Goal: Task Accomplishment & Management: Use online tool/utility

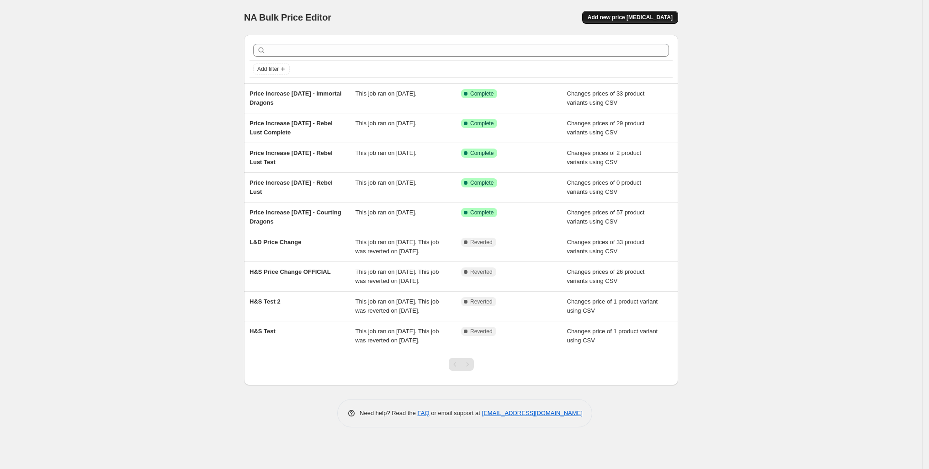
click at [659, 18] on span "Add new price [MEDICAL_DATA]" at bounding box center [630, 17] width 85 height 7
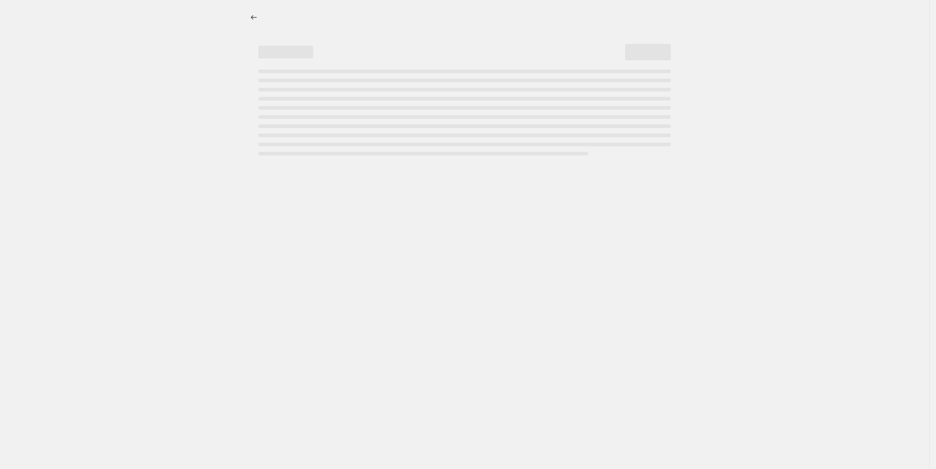
select select "percentage"
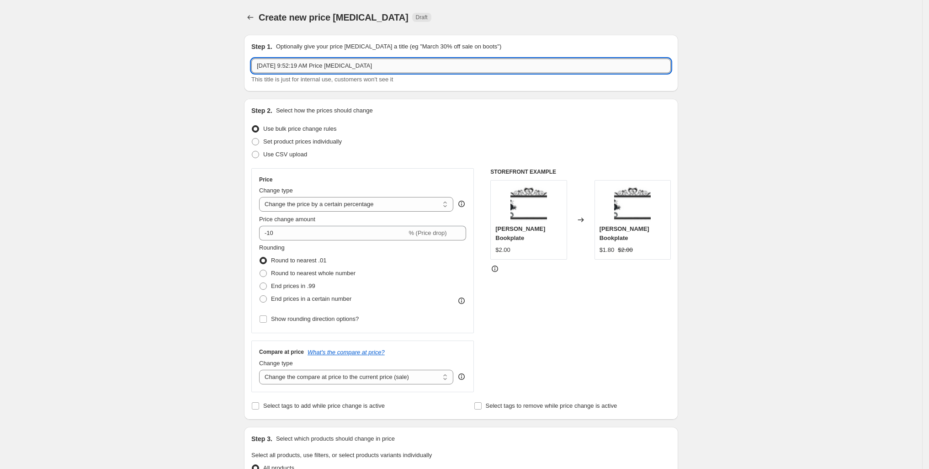
click at [251, 73] on input "[DATE] 9:52:19 AM Price [MEDICAL_DATA]" at bounding box center [461, 66] width 420 height 15
type input "Price Change - [DATE] - FAC"
click at [263, 158] on span "Use CSV upload" at bounding box center [285, 154] width 44 height 7
click at [252, 151] on input "Use CSV upload" at bounding box center [252, 151] width 0 height 0
radio input "true"
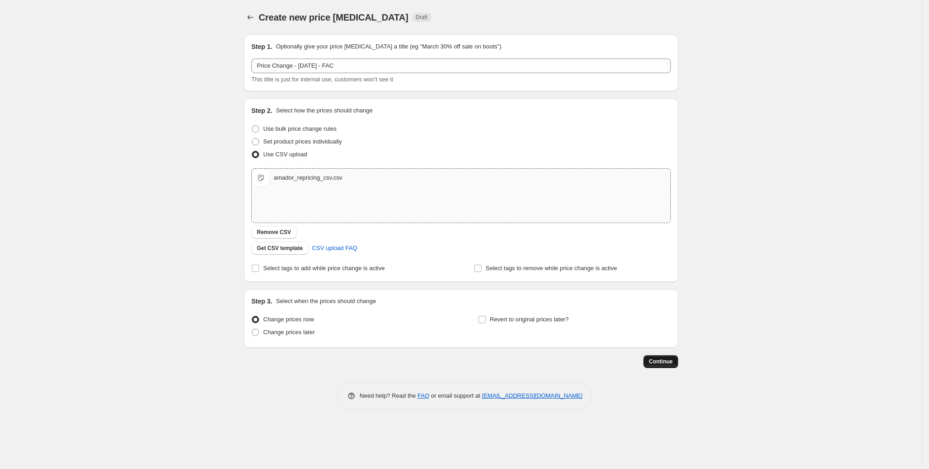
click at [673, 365] on span "Continue" at bounding box center [661, 361] width 24 height 7
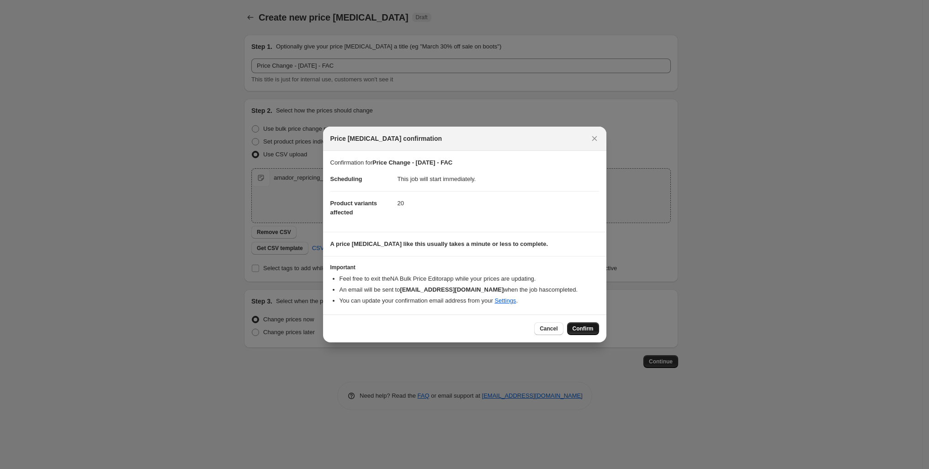
click at [594, 332] on span "Confirm" at bounding box center [583, 328] width 21 height 7
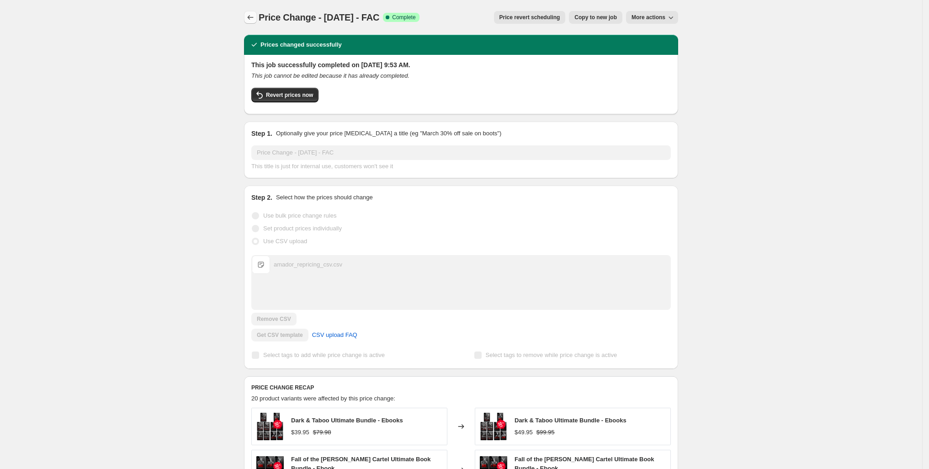
click at [248, 20] on icon "Price change jobs" at bounding box center [251, 17] width 6 height 5
